Goal: Contribute content: Contribute content

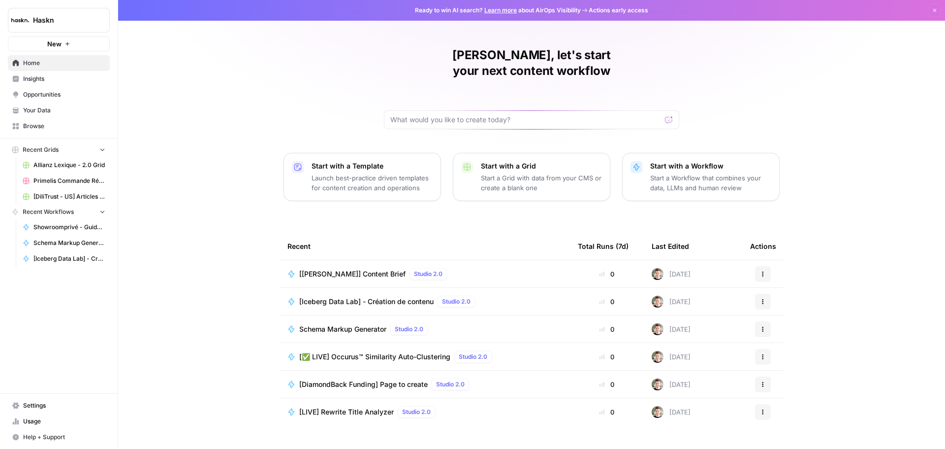
click at [353, 269] on span "[[PERSON_NAME]] Content Brief" at bounding box center [352, 274] width 106 height 10
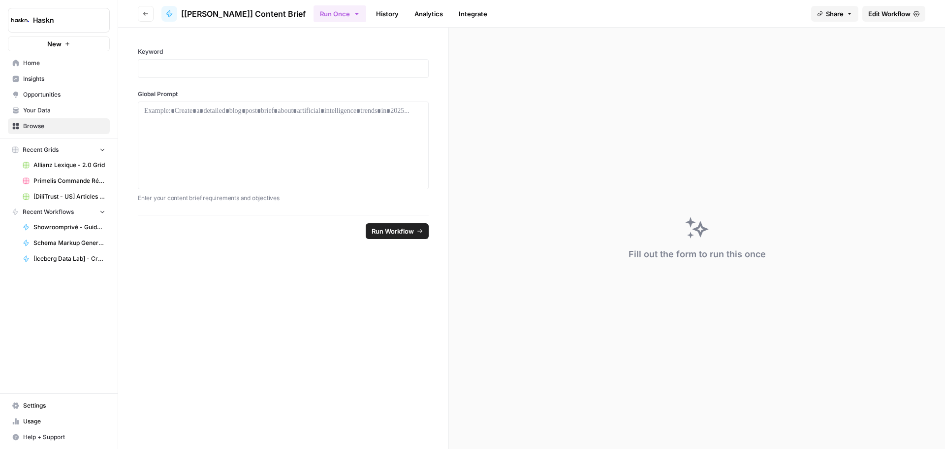
click at [335, 9] on button "Run Once" at bounding box center [340, 13] width 53 height 17
click at [346, 64] on span "Run Batch" at bounding box center [380, 66] width 114 height 10
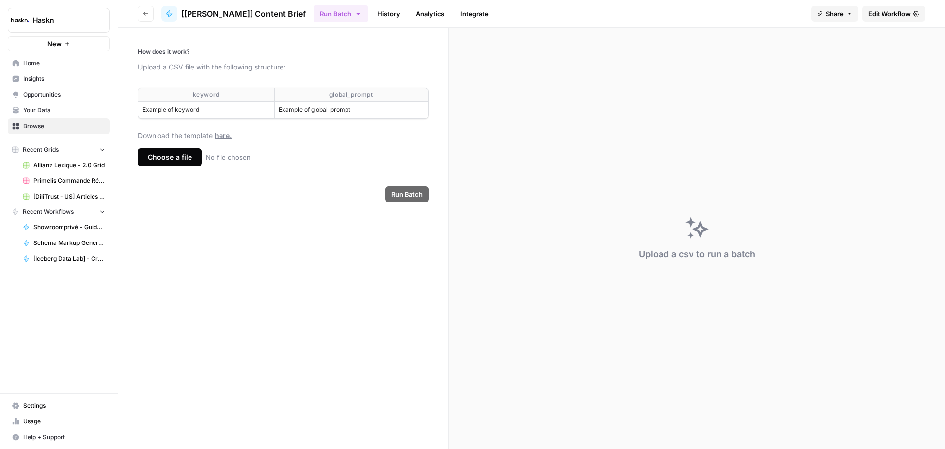
click at [252, 198] on footer "Run Batch" at bounding box center [283, 194] width 291 height 32
click at [372, 15] on link "History" at bounding box center [389, 14] width 34 height 16
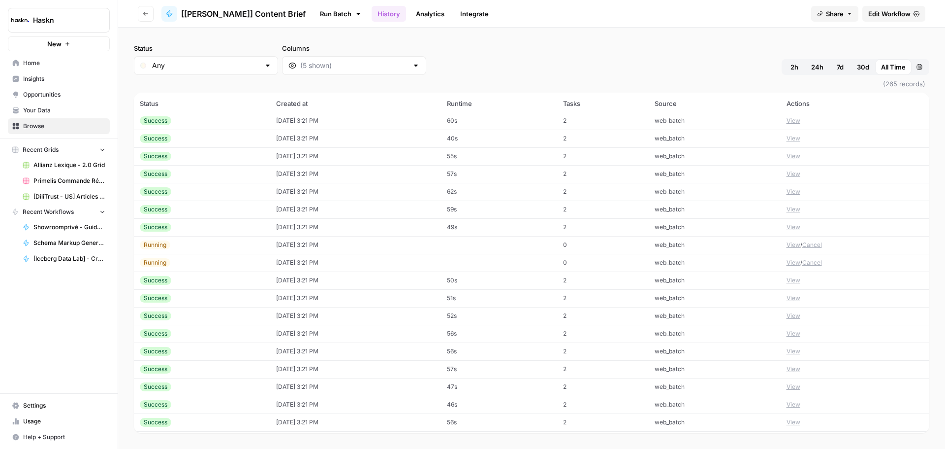
scroll to position [197, 0]
click at [788, 279] on button "View" at bounding box center [794, 280] width 14 height 9
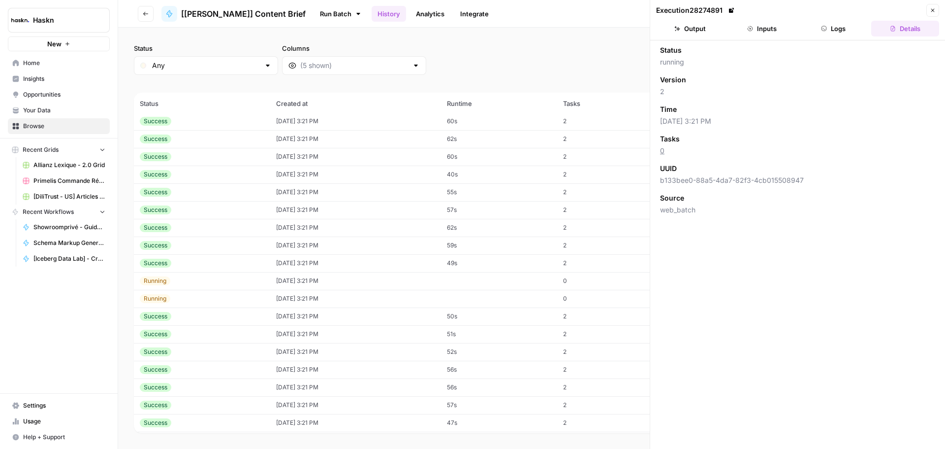
click at [833, 23] on button "Logs" at bounding box center [834, 29] width 68 height 16
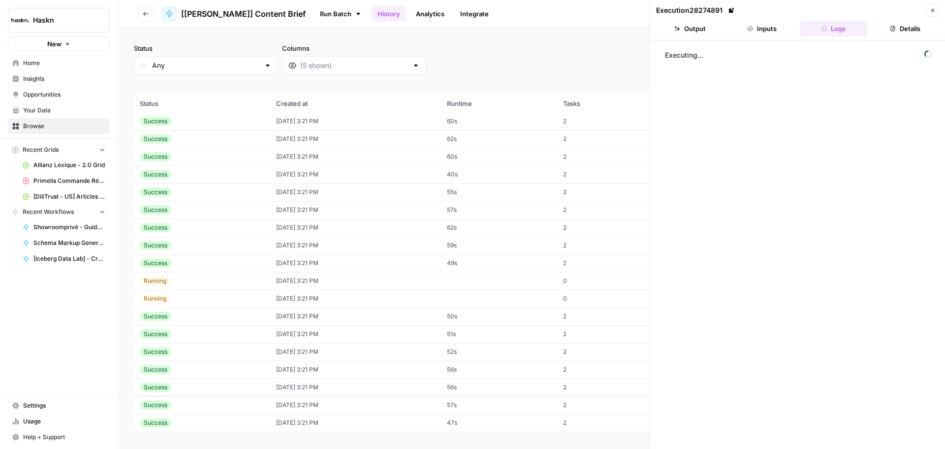
click at [774, 26] on button "Inputs" at bounding box center [762, 29] width 68 height 16
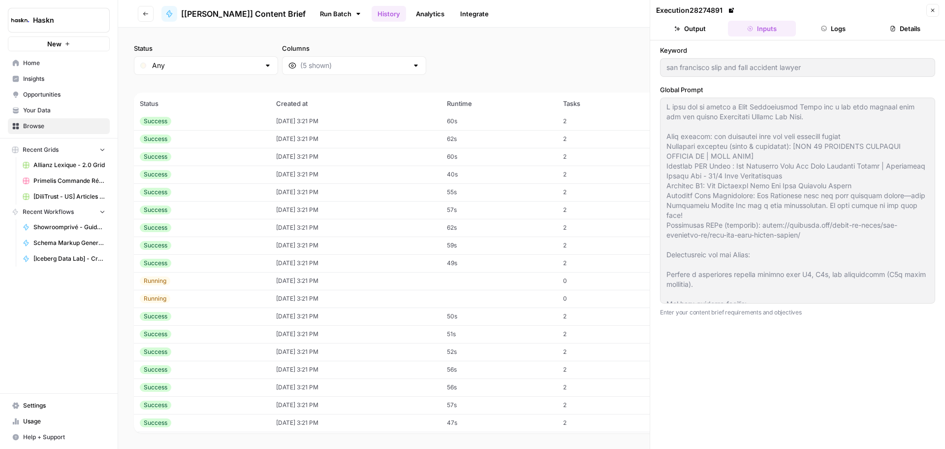
click at [833, 28] on button "Logs" at bounding box center [834, 29] width 68 height 16
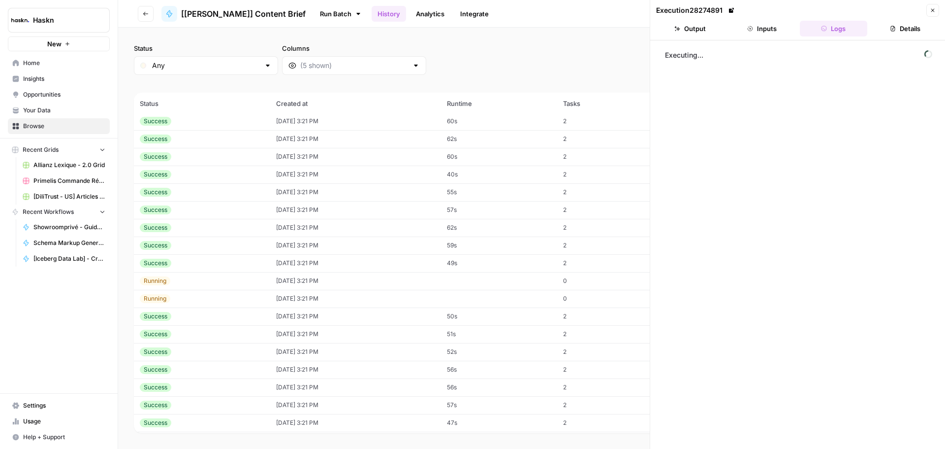
click at [684, 27] on button "Output" at bounding box center [690, 29] width 68 height 16
click at [935, 11] on icon "button" at bounding box center [933, 10] width 6 height 6
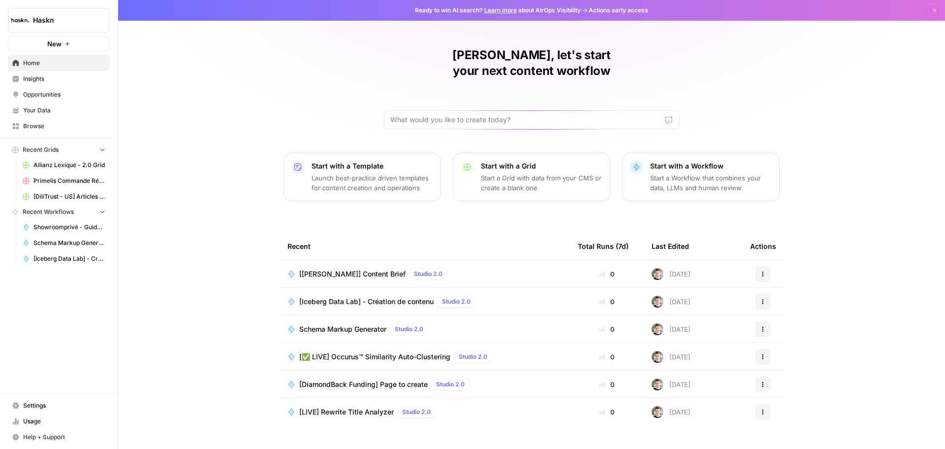
click at [32, 65] on span "Home" at bounding box center [64, 63] width 82 height 9
click at [54, 224] on span "Showroomprivé - Guide d'achat de 800 mots" at bounding box center [69, 227] width 72 height 9
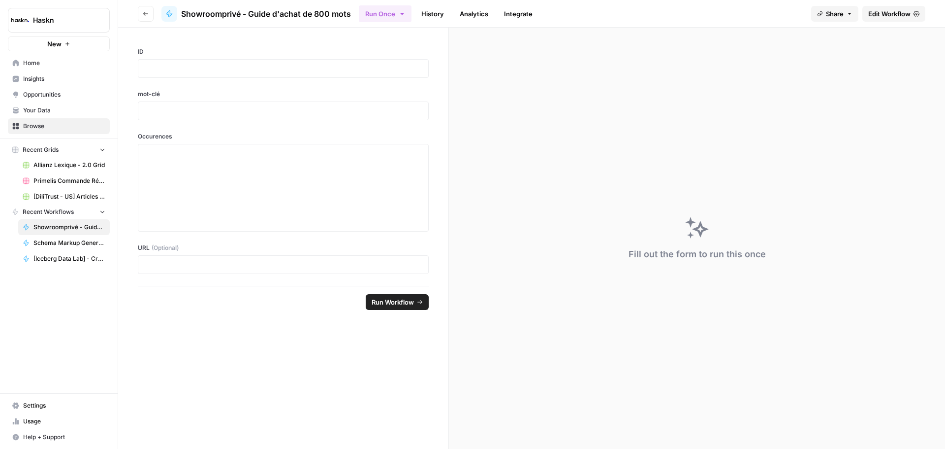
click at [431, 13] on link "History" at bounding box center [433, 14] width 34 height 16
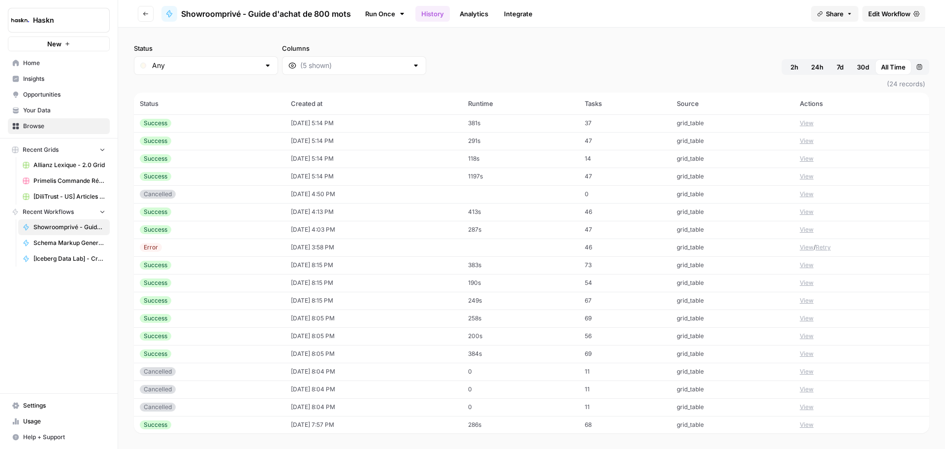
click at [802, 141] on button "View" at bounding box center [807, 140] width 14 height 9
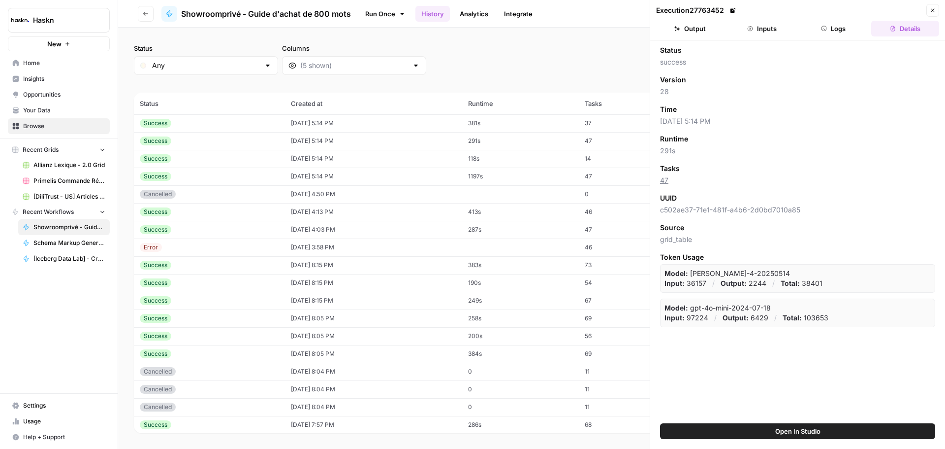
click at [699, 30] on button "Output" at bounding box center [690, 29] width 68 height 16
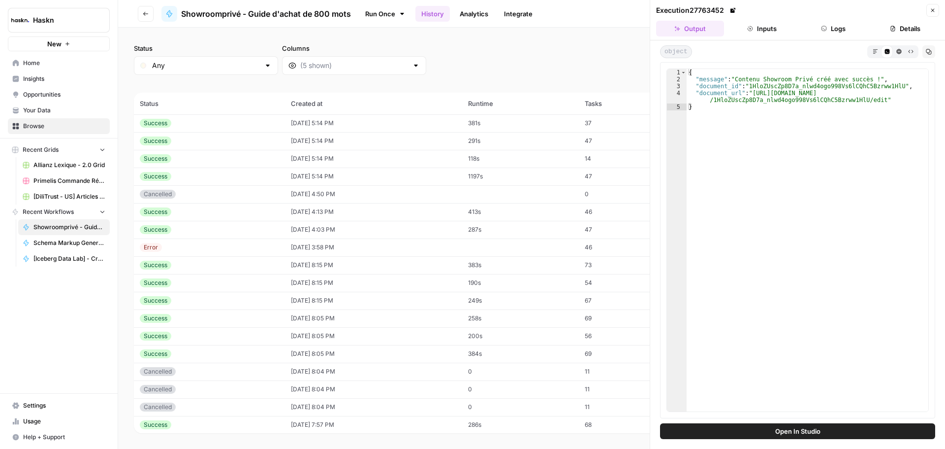
click at [748, 30] on icon "button" at bounding box center [750, 29] width 6 height 6
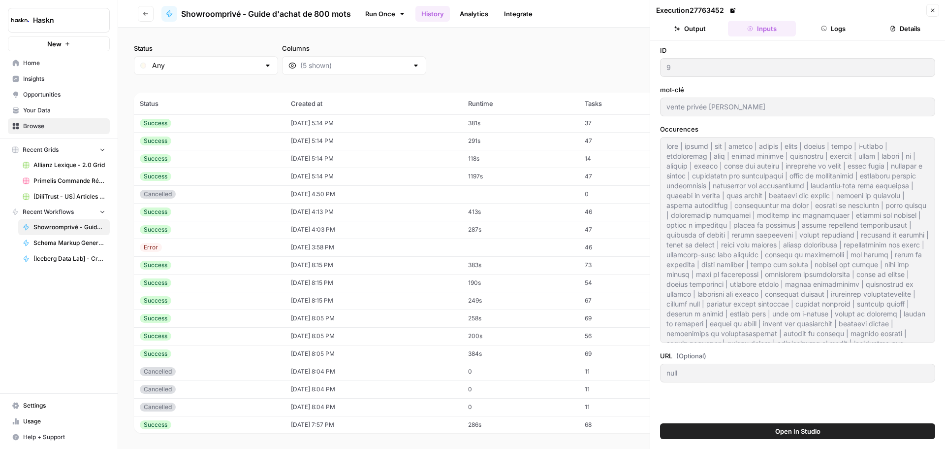
click at [704, 30] on button "Output" at bounding box center [690, 29] width 68 height 16
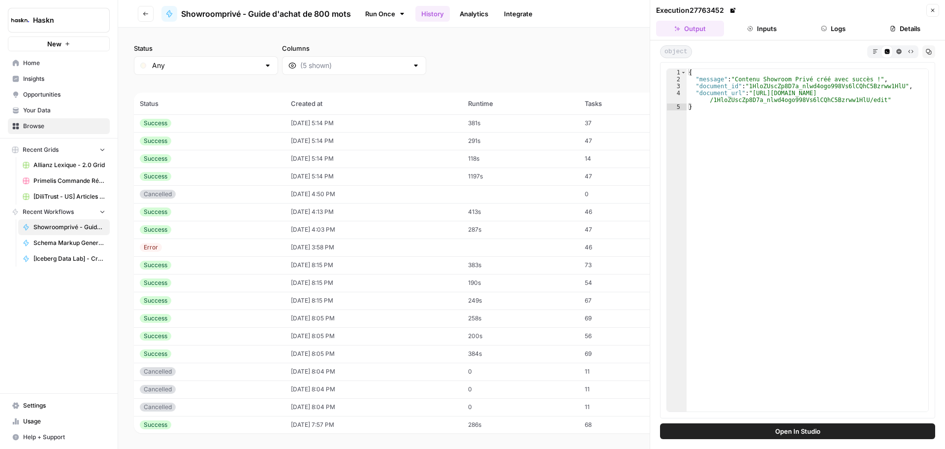
click at [738, 30] on button "Inputs" at bounding box center [762, 29] width 68 height 16
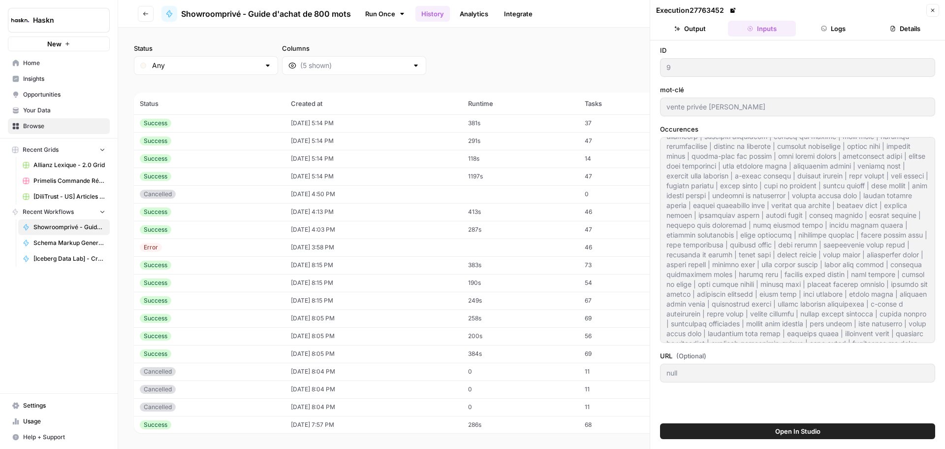
scroll to position [364, 0]
click at [928, 15] on button "Close" at bounding box center [933, 10] width 13 height 13
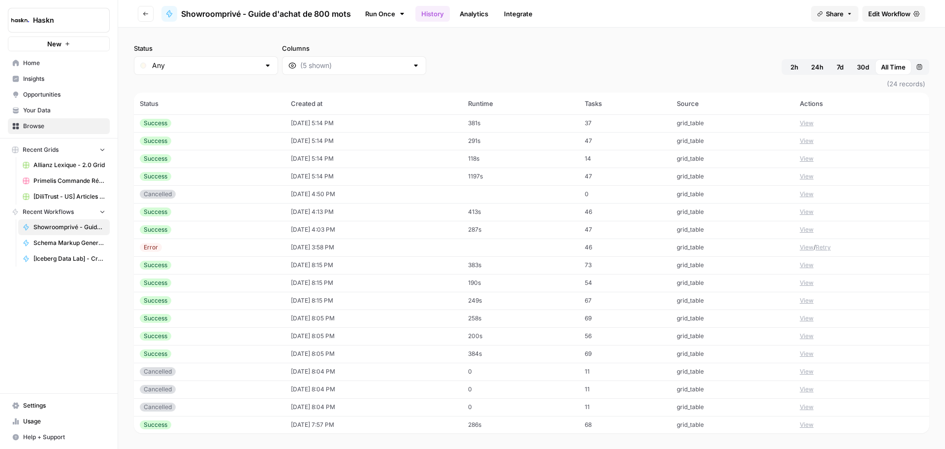
click at [368, 6] on link "Run Once" at bounding box center [385, 13] width 53 height 17
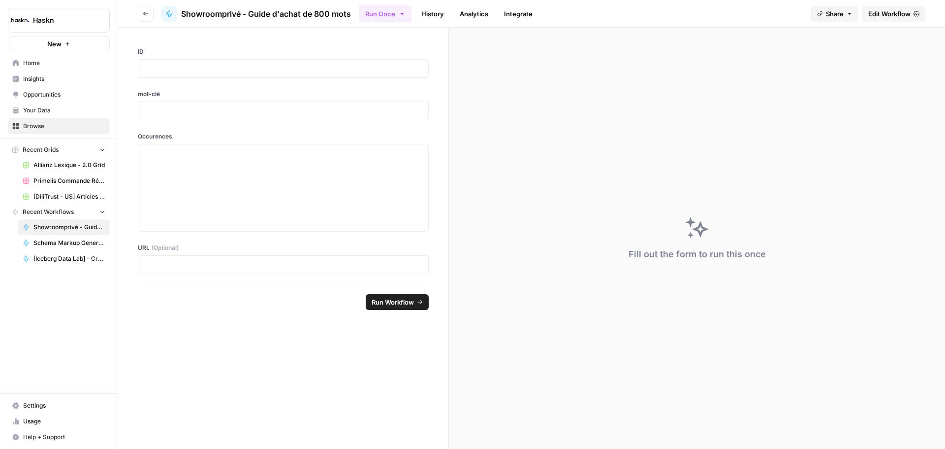
click at [71, 67] on link "Home" at bounding box center [59, 63] width 102 height 16
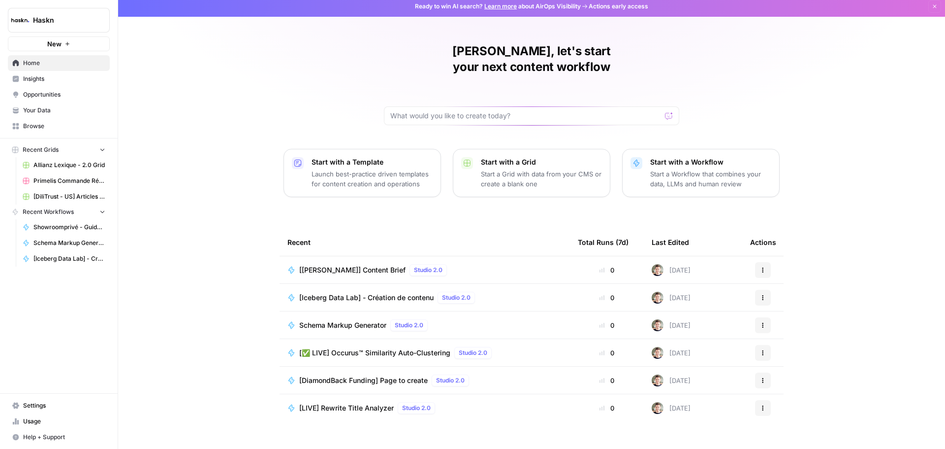
scroll to position [4, 0]
click at [54, 118] on link "Browse" at bounding box center [59, 126] width 102 height 16
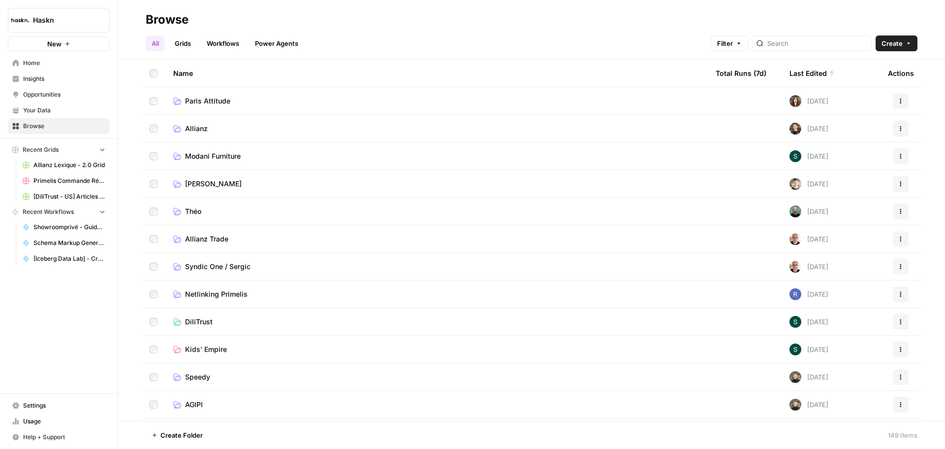
click at [281, 183] on link "[PERSON_NAME]" at bounding box center [436, 184] width 527 height 10
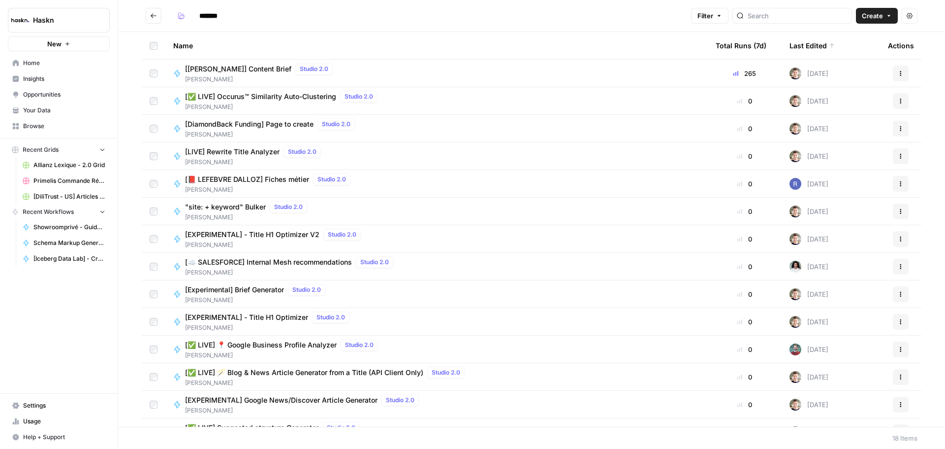
click at [211, 63] on div "[[PERSON_NAME]] Content Brief Studio 2.0" at bounding box center [261, 69] width 152 height 12
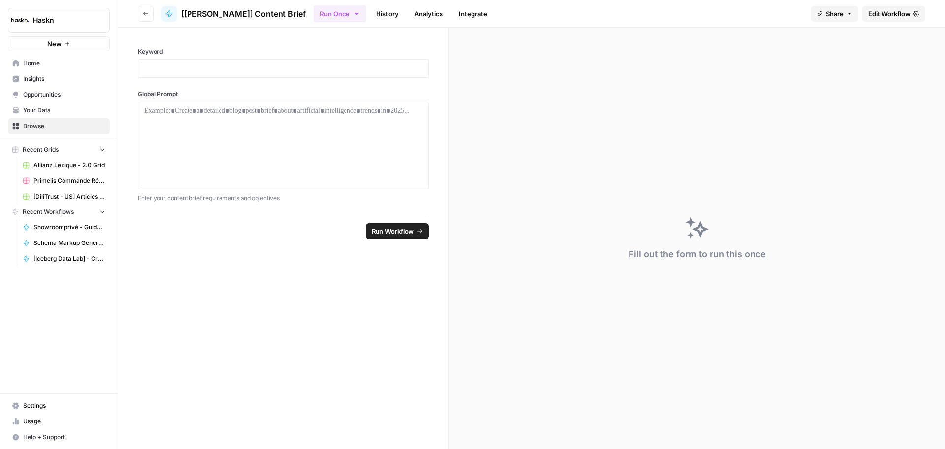
click at [370, 20] on link "History" at bounding box center [387, 14] width 34 height 16
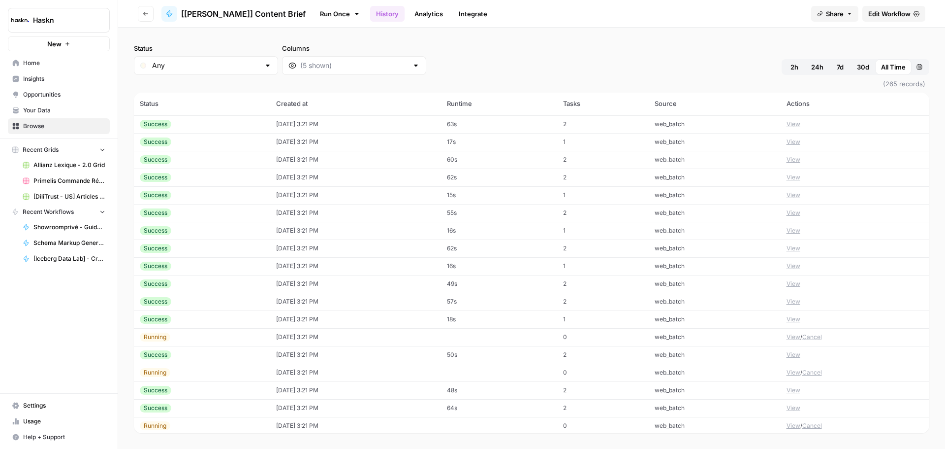
scroll to position [766, 0]
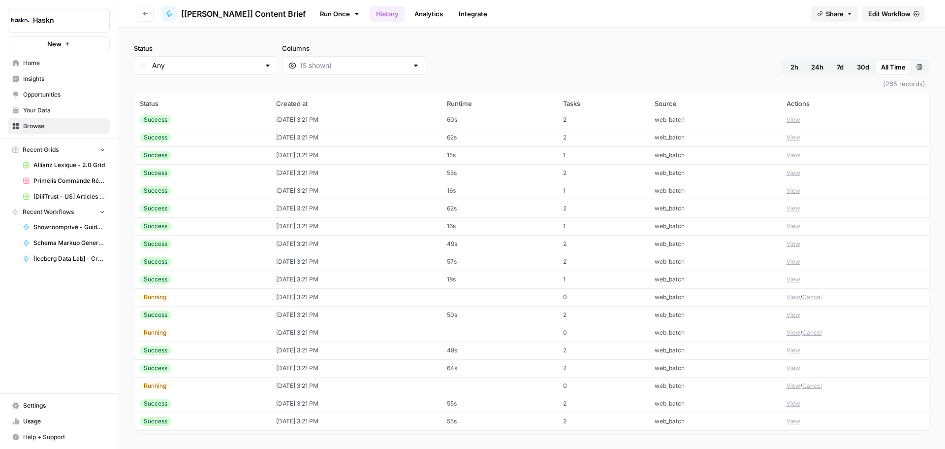
click at [243, 294] on div "Running" at bounding box center [202, 296] width 125 height 9
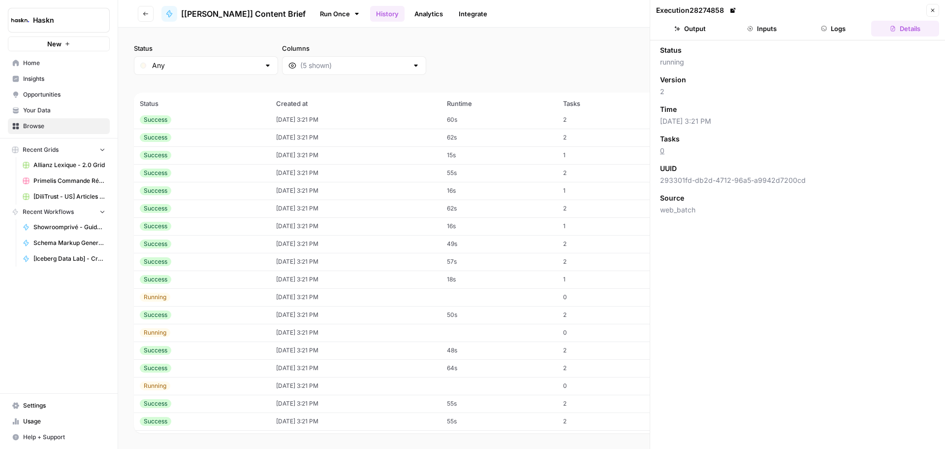
click at [824, 21] on button "Logs" at bounding box center [834, 29] width 68 height 16
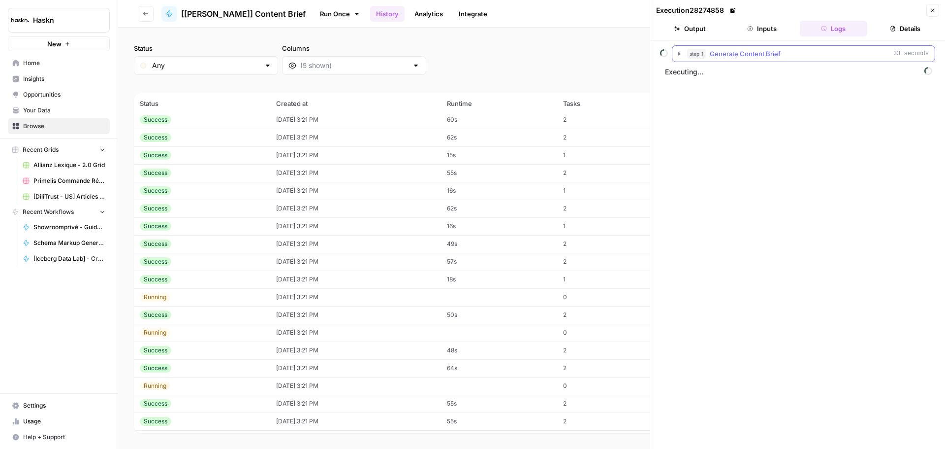
click at [677, 52] on icon "button" at bounding box center [680, 54] width 8 height 8
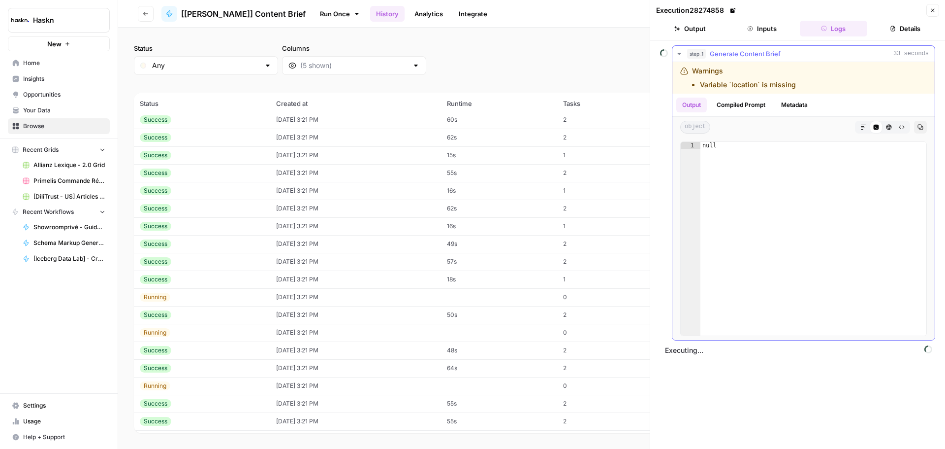
click at [678, 52] on icon "button" at bounding box center [680, 54] width 8 height 8
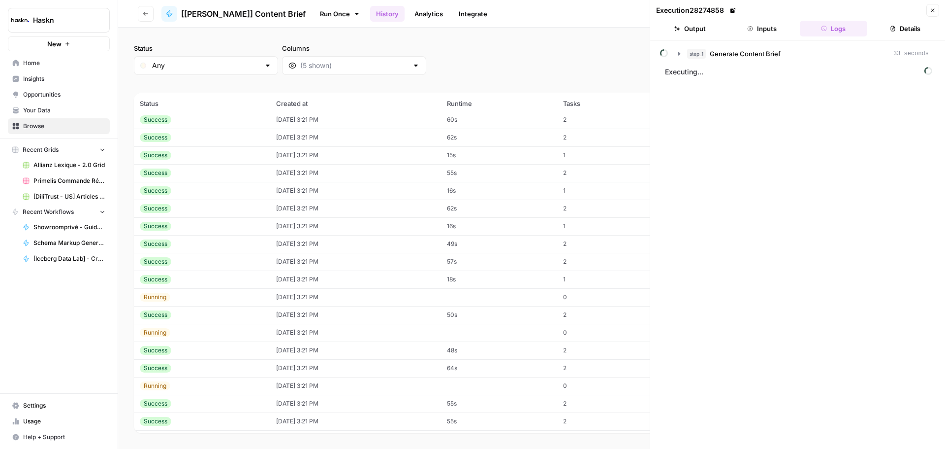
click at [767, 23] on button "Inputs" at bounding box center [762, 29] width 68 height 16
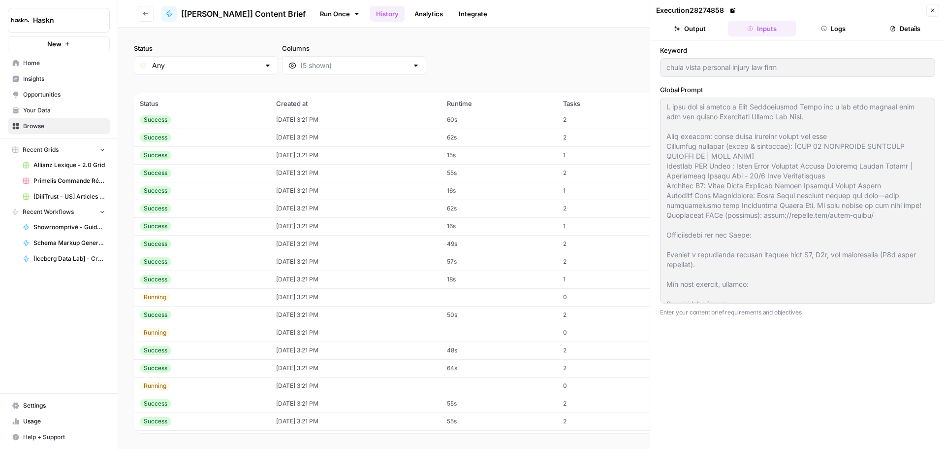
click at [686, 25] on button "Output" at bounding box center [690, 29] width 68 height 16
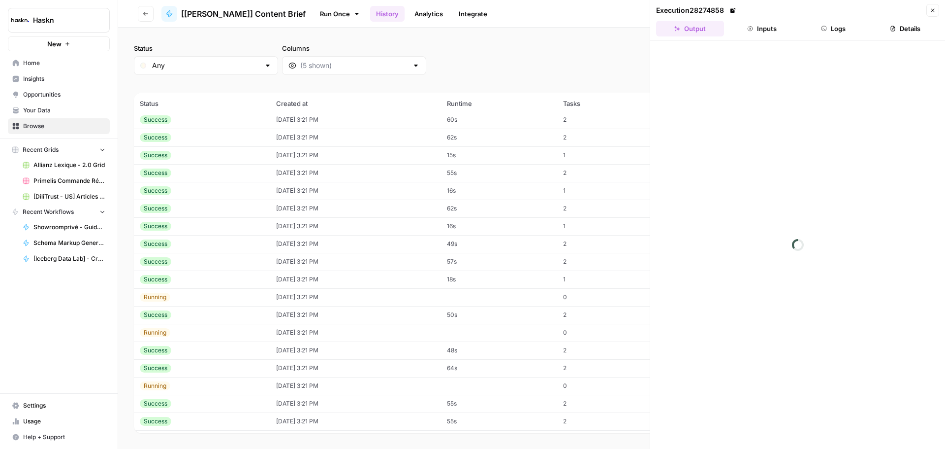
click at [929, 11] on button "Close" at bounding box center [933, 10] width 13 height 13
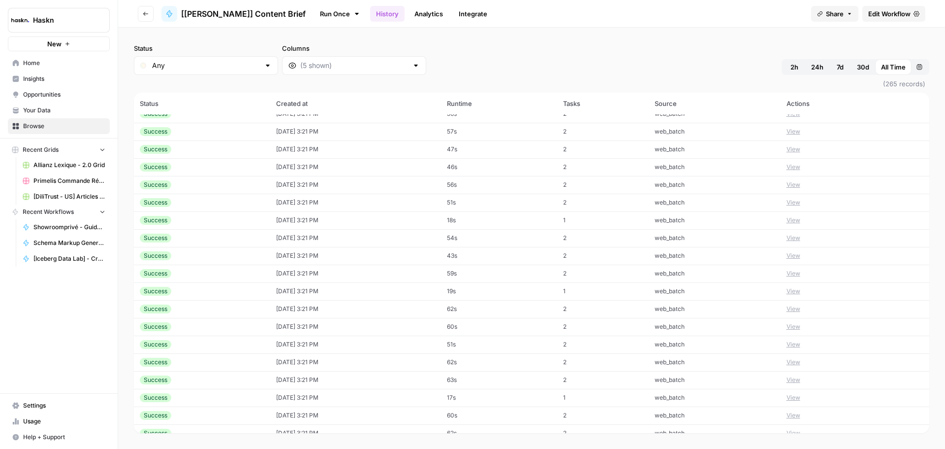
scroll to position [175, 0]
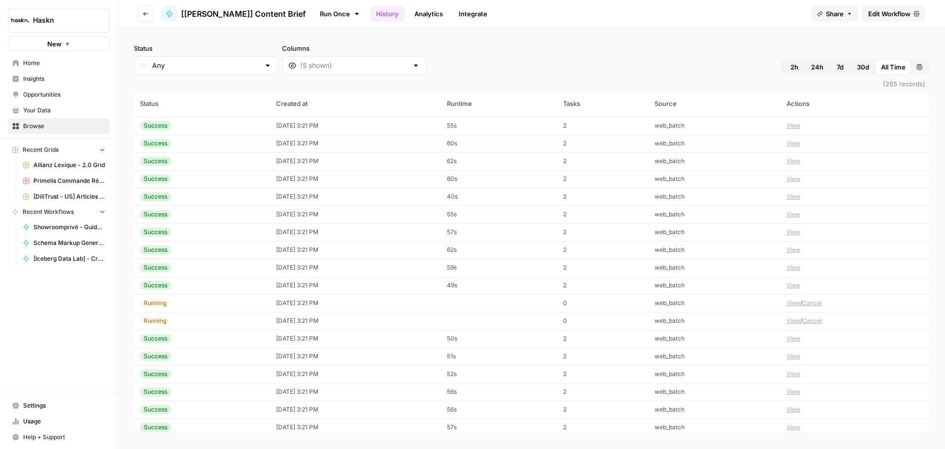
click at [148, 21] on button "Go back" at bounding box center [146, 14] width 16 height 16
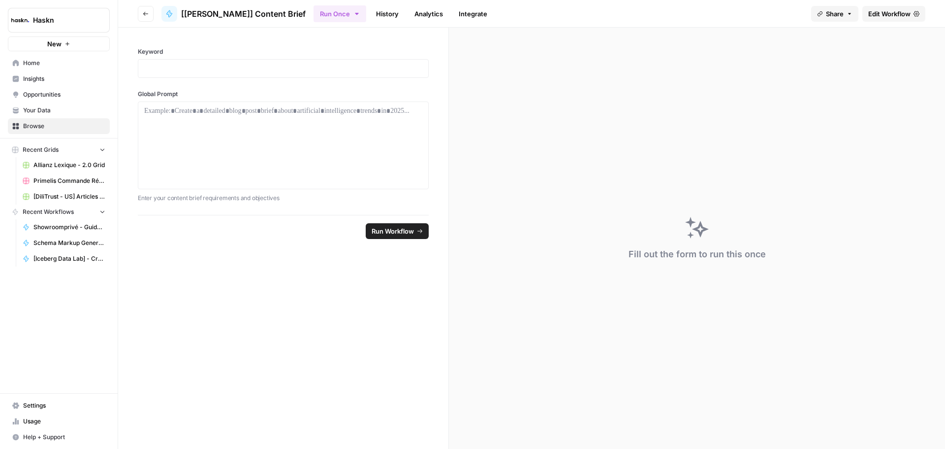
click at [152, 8] on button "Go back" at bounding box center [146, 14] width 16 height 16
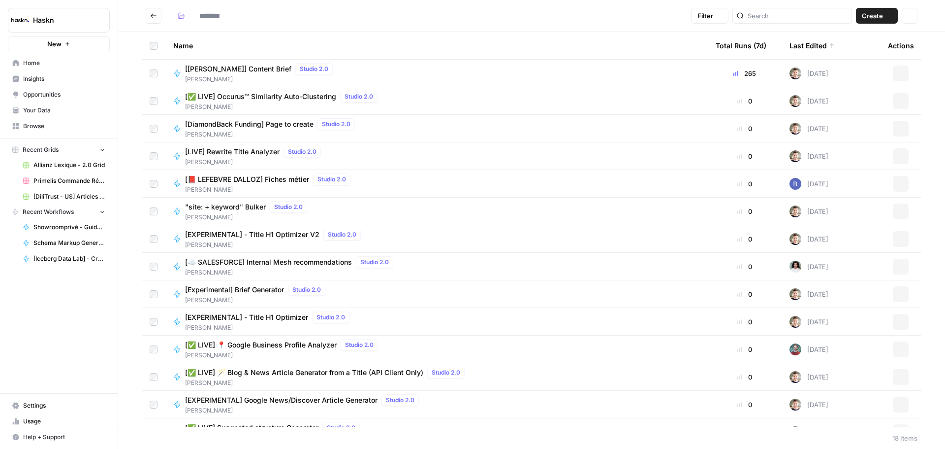
type input "*******"
click at [871, 15] on span "Create" at bounding box center [872, 16] width 21 height 10
click at [849, 52] on span "Workflow" at bounding box center [858, 53] width 55 height 10
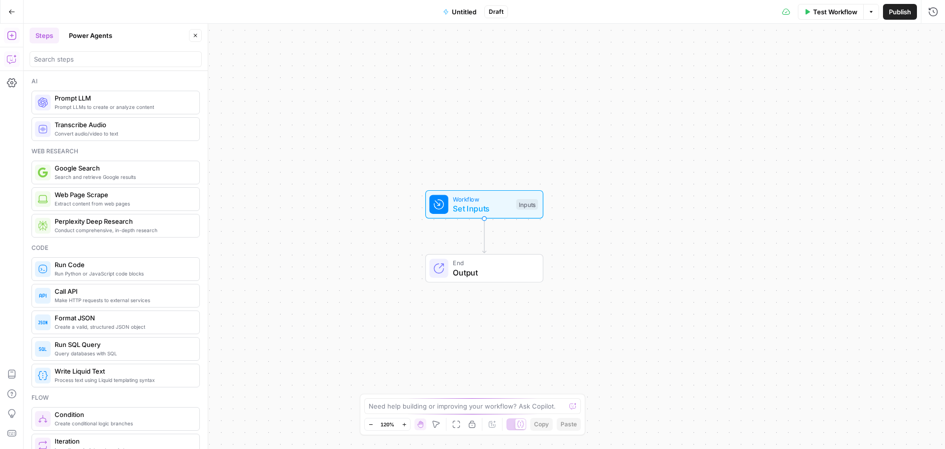
click at [8, 62] on icon "button" at bounding box center [12, 59] width 10 height 10
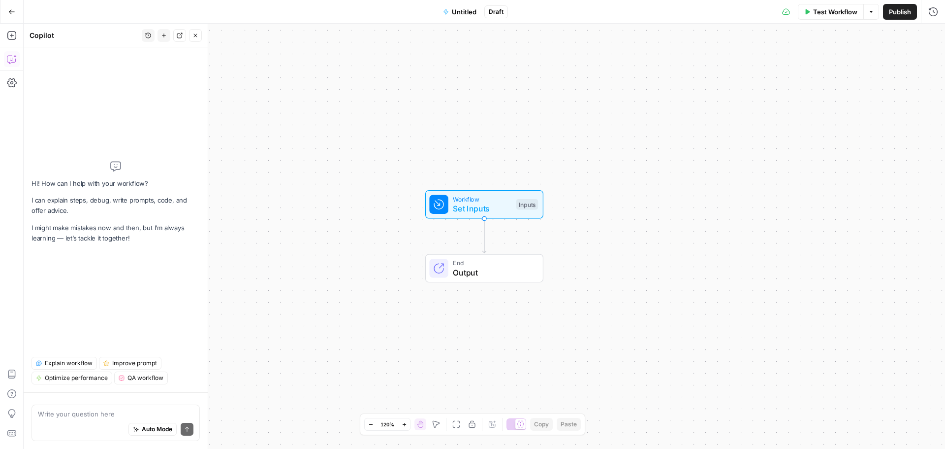
type textarea "Lo ip do sitame CON ad elitseddoe temporinci utla et dolorema al enimadmi ven q…"
click at [77, 419] on div "Auto Mode Send" at bounding box center [116, 430] width 156 height 22
paste textarea "Lo ip do sitame CON ad elitseddoe temporinci utla et dolorema al enimadmi ven q…"
type textarea "Lo ip do sitame CON ad elitseddoe temporinci utla et dolorema al enimadmi ven q…"
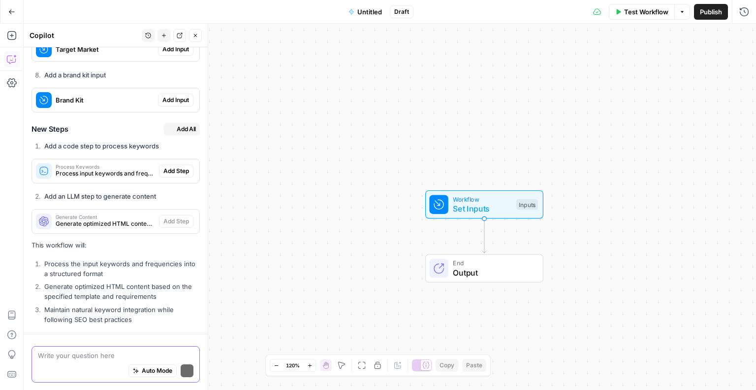
scroll to position [2361, 0]
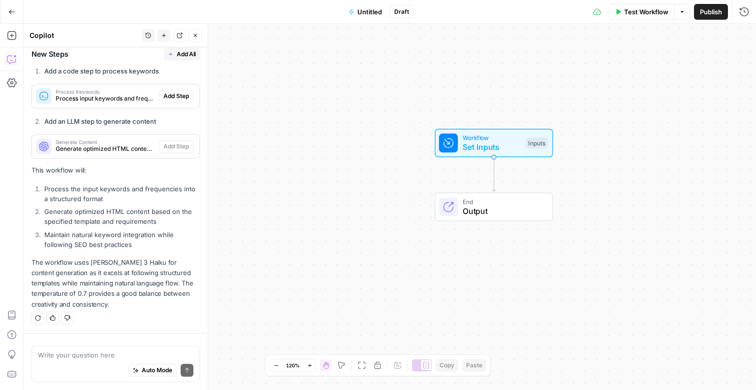
click at [177, 55] on span "Add All" at bounding box center [186, 54] width 19 height 9
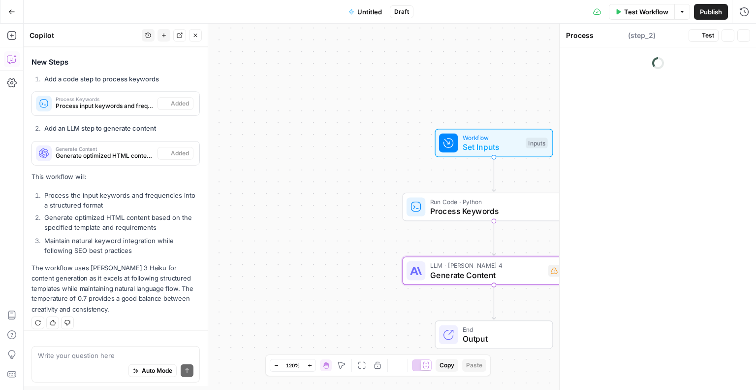
type textarea "Generate Content"
